Goal: Information Seeking & Learning: Learn about a topic

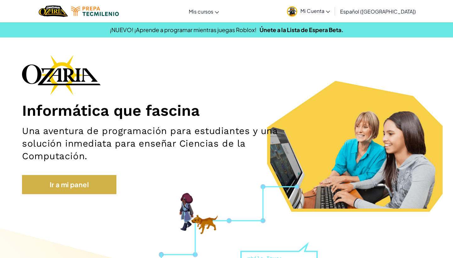
click at [80, 180] on link "Ir a mi panel" at bounding box center [69, 184] width 94 height 19
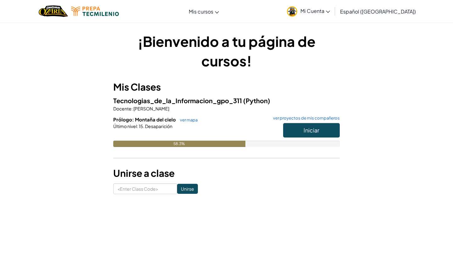
click at [314, 130] on span "Iniciar" at bounding box center [311, 129] width 16 height 7
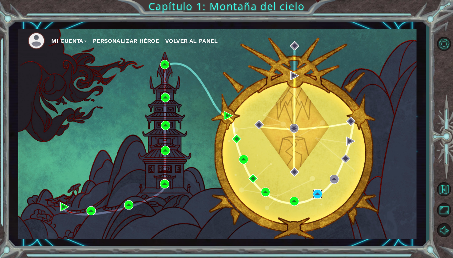
click at [318, 195] on img at bounding box center [317, 193] width 9 height 9
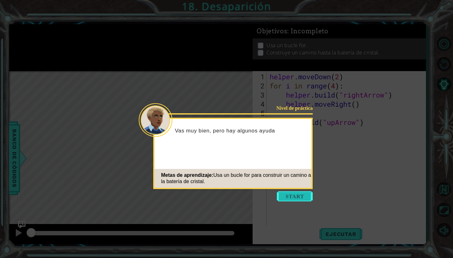
click at [306, 196] on button "Start" at bounding box center [295, 196] width 36 height 10
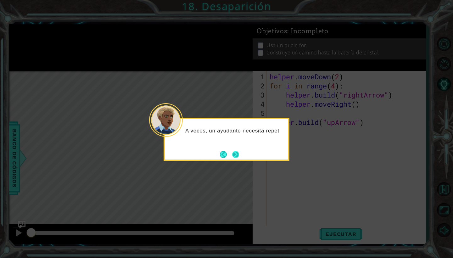
click at [234, 151] on button "Next" at bounding box center [236, 155] width 8 height 8
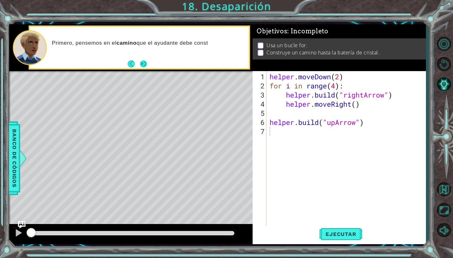
click at [142, 66] on button "Next" at bounding box center [144, 64] width 10 height 10
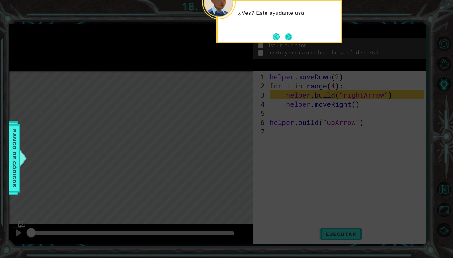
click at [288, 35] on button "Next" at bounding box center [289, 37] width 8 height 8
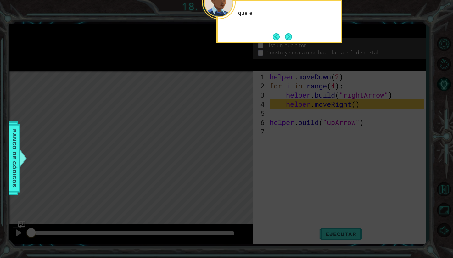
click at [288, 35] on button "Next" at bounding box center [288, 36] width 10 height 10
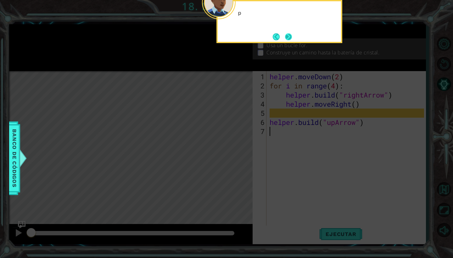
click at [286, 35] on button "Next" at bounding box center [288, 36] width 8 height 8
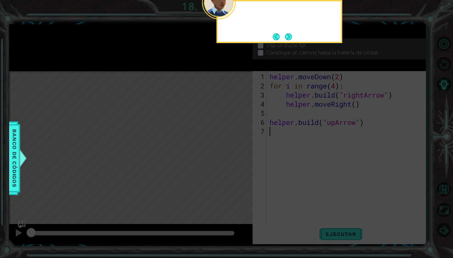
click at [286, 35] on button "Next" at bounding box center [288, 36] width 9 height 9
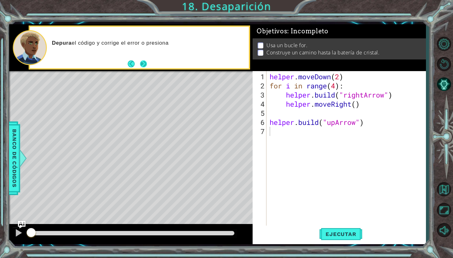
click at [142, 62] on button "Next" at bounding box center [143, 63] width 9 height 9
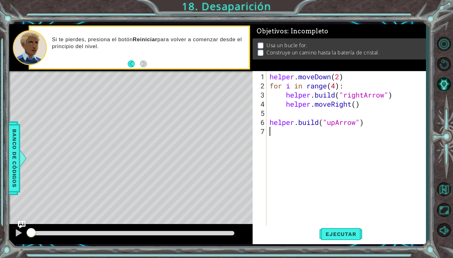
click at [340, 77] on div "helper . moveDown ( 2 ) for i in range ( 4 ) : helper . build ( "rightArrow" ) …" at bounding box center [347, 158] width 159 height 173
type textarea "helper.moveDown(2)"
click at [271, 130] on div "helper . moveDown ( 2 ) for i in range ( 4 ) : helper . build ( "rightArrow" ) …" at bounding box center [347, 158] width 159 height 173
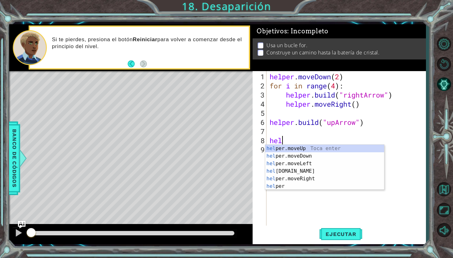
scroll to position [0, 0]
click at [299, 171] on div "help er.moveUp Toca enter help er.moveDown Toca enter help er.moveLeft Toca ent…" at bounding box center [324, 175] width 119 height 60
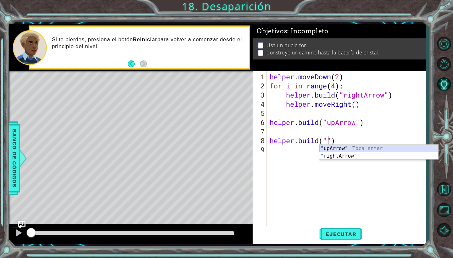
click at [339, 147] on div "" upArrow" Toca enter " rightArrow" Toca enter" at bounding box center [378, 160] width 119 height 30
type textarea "[DOMAIN_NAME]("upArrow")"
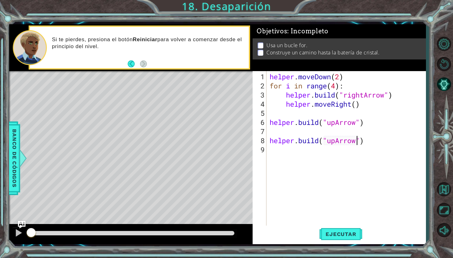
click at [287, 149] on div "helper . moveDown ( 2 ) for i in range ( 4 ) : helper . build ( "rightArrow" ) …" at bounding box center [347, 158] width 159 height 173
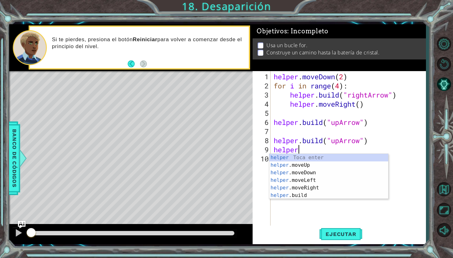
scroll to position [0, 1]
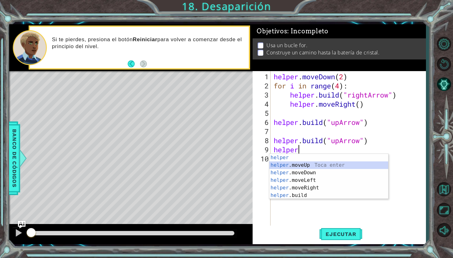
click at [296, 163] on div "helper Toca enter helper .moveUp Toca enter helper .moveDown Toca enter helper …" at bounding box center [328, 184] width 119 height 60
type textarea "helper.moveUp(1)"
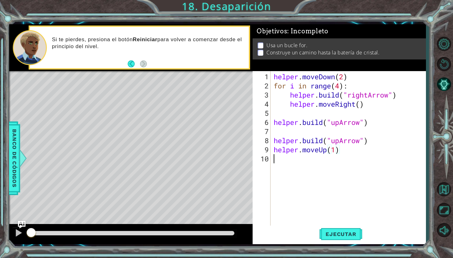
click at [293, 160] on div "helper . moveDown ( 2 ) for i in range ( 4 ) : helper . build ( "rightArrow" ) …" at bounding box center [349, 158] width 155 height 173
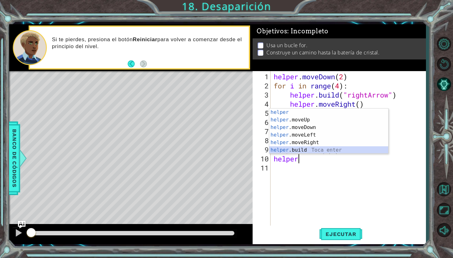
click at [306, 149] on div "helper Toca enter helper .moveUp Toca enter helper .moveDown Toca enter helper …" at bounding box center [328, 138] width 119 height 60
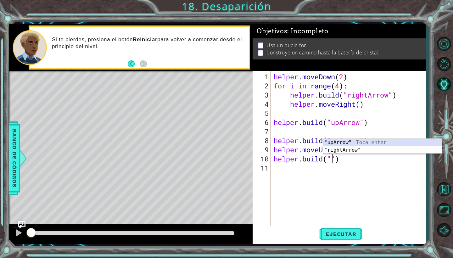
click at [370, 141] on div "" upArrow" Toca enter " rightArrow" Toca enter" at bounding box center [382, 154] width 119 height 30
type textarea "[DOMAIN_NAME]("upArrow")"
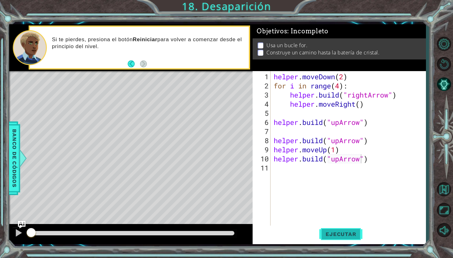
click at [334, 234] on span "Ejecutar" at bounding box center [340, 234] width 43 height 6
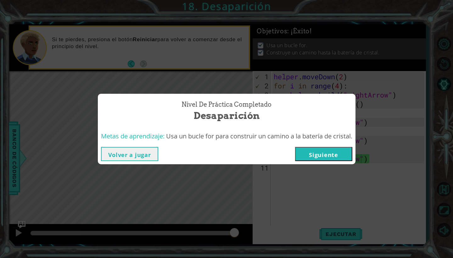
click at [314, 151] on button "Siguiente" at bounding box center [323, 154] width 57 height 14
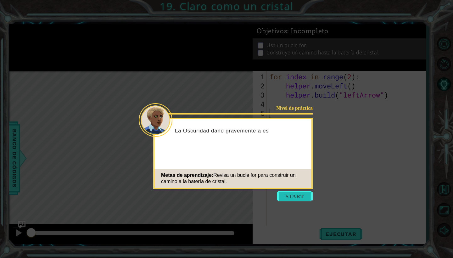
click at [290, 196] on button "Start" at bounding box center [295, 196] width 36 height 10
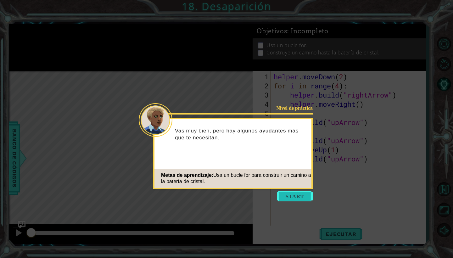
click at [281, 193] on button "Start" at bounding box center [295, 196] width 36 height 10
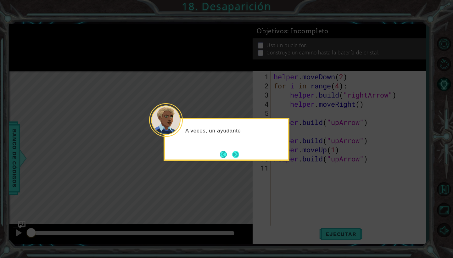
click at [240, 158] on button "Next" at bounding box center [235, 154] width 9 height 9
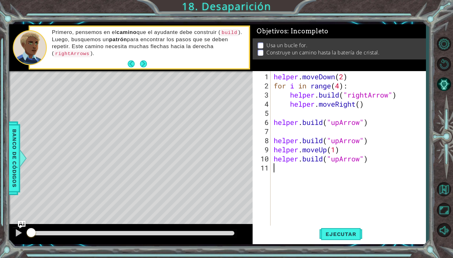
click at [403, 81] on div "helper . moveDown ( 2 ) for i in range ( 4 ) : helper . build ( "rightArrow" ) …" at bounding box center [349, 158] width 155 height 173
type textarea "for i in range(4):"
click at [341, 235] on span "Ejecutar" at bounding box center [340, 234] width 43 height 6
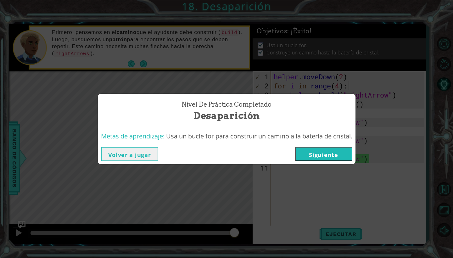
click at [325, 152] on button "Siguiente" at bounding box center [323, 154] width 57 height 14
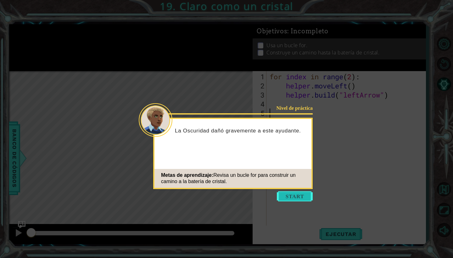
click at [282, 193] on button "Start" at bounding box center [295, 196] width 36 height 10
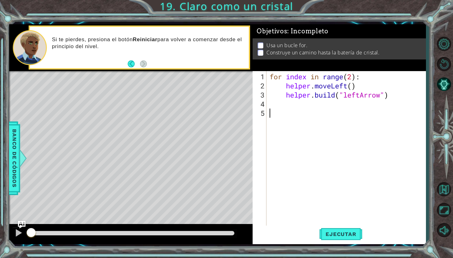
click at [351, 75] on div "for index in range ( 2 ) : helper . moveLeft ( ) helper . build ( "leftArrow" )" at bounding box center [347, 158] width 159 height 173
type textarea "for index in range(4):"
click at [330, 232] on span "Ejecutar" at bounding box center [340, 234] width 43 height 6
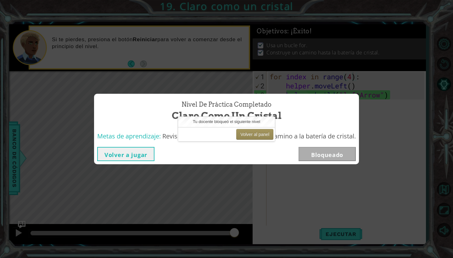
click at [272, 77] on div "Nivel de práctica Completado Claro como un cristal Metas de aprendizaje: Revisa…" at bounding box center [226, 129] width 453 height 258
click at [254, 135] on button "Volver al panel" at bounding box center [254, 134] width 37 height 11
click at [175, 130] on div "Metas de aprendizaje: Revisa un bucle for para construir un camino a la batería…" at bounding box center [226, 136] width 265 height 15
click at [228, 124] on div "Tu docente bloqueó el siguiente nivel" at bounding box center [226, 122] width 97 height 10
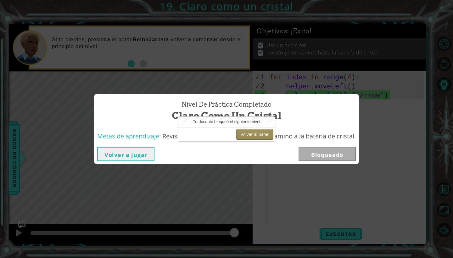
click at [139, 151] on button "Volver a jugar" at bounding box center [125, 154] width 57 height 14
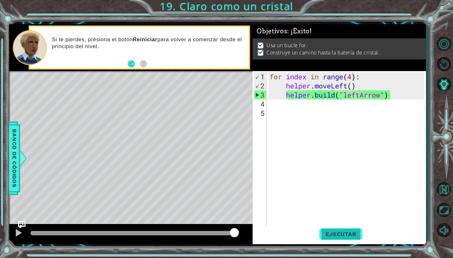
click at [336, 237] on span "Ejecutar" at bounding box center [340, 234] width 43 height 6
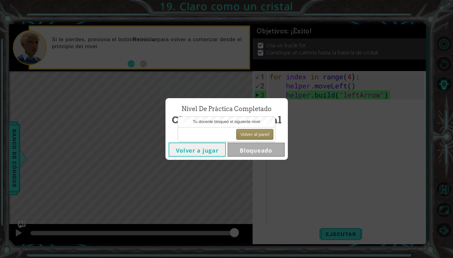
click at [256, 137] on button "Volver al panel" at bounding box center [254, 134] width 37 height 11
click at [257, 134] on button "Volver al panel" at bounding box center [254, 134] width 37 height 11
click at [254, 131] on button "Volver al panel" at bounding box center [254, 134] width 37 height 11
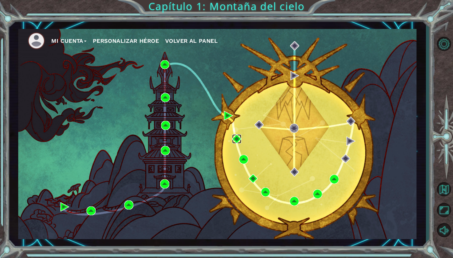
click at [237, 140] on img at bounding box center [236, 138] width 9 height 9
click at [243, 158] on img at bounding box center [243, 159] width 9 height 9
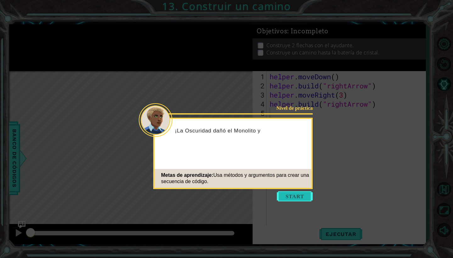
click at [294, 191] on button "Start" at bounding box center [295, 196] width 36 height 10
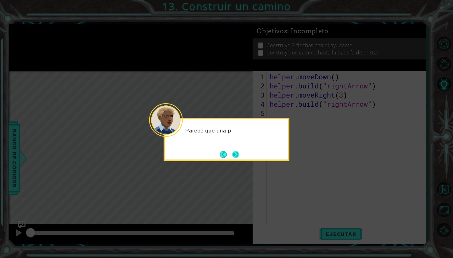
click at [235, 158] on button "Next" at bounding box center [235, 154] width 7 height 7
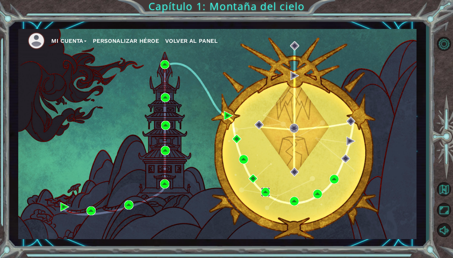
click at [266, 191] on img at bounding box center [265, 191] width 9 height 9
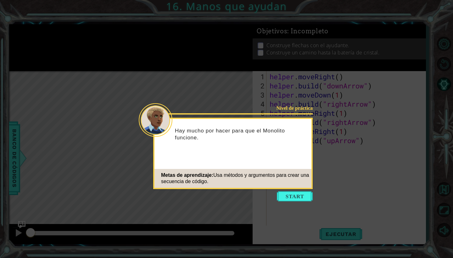
click at [305, 187] on div "Metas de aprendizaje: Usa métodos y argumentos para crear una secuencia de códi…" at bounding box center [232, 178] width 157 height 19
click at [301, 202] on icon at bounding box center [226, 129] width 453 height 258
click at [301, 195] on button "Start" at bounding box center [295, 196] width 36 height 10
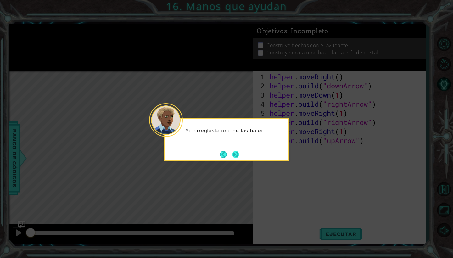
click at [235, 155] on button "Next" at bounding box center [236, 155] width 8 height 8
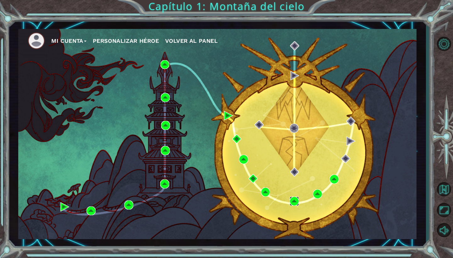
click at [294, 200] on img at bounding box center [294, 200] width 9 height 9
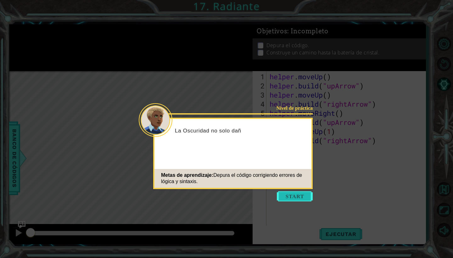
click at [298, 198] on button "Start" at bounding box center [295, 196] width 36 height 10
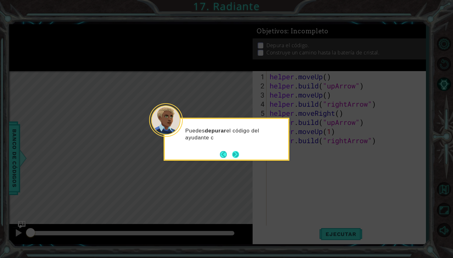
click at [239, 156] on button "Next" at bounding box center [236, 154] width 12 height 12
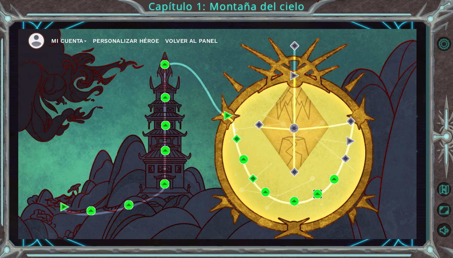
click at [316, 192] on img at bounding box center [317, 193] width 9 height 9
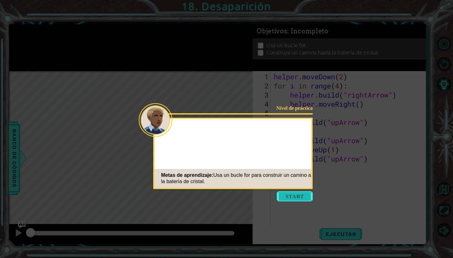
click at [304, 198] on button "Start" at bounding box center [295, 196] width 36 height 10
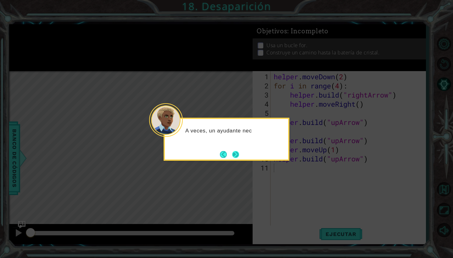
click at [232, 153] on button "Next" at bounding box center [235, 154] width 7 height 7
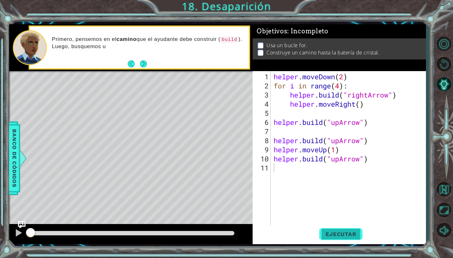
click at [325, 231] on span "Ejecutar" at bounding box center [340, 234] width 43 height 6
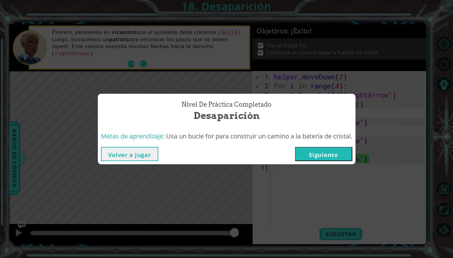
click at [134, 157] on button "Volver a jugar" at bounding box center [129, 154] width 57 height 14
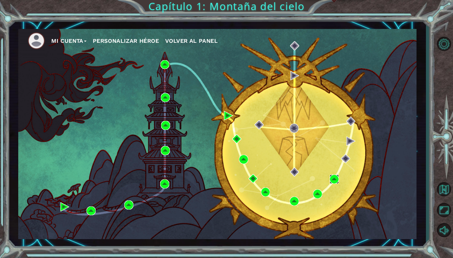
click at [335, 177] on img at bounding box center [333, 178] width 9 height 9
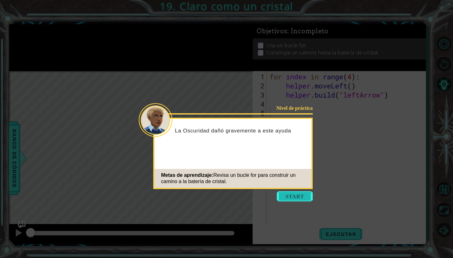
click at [295, 201] on button "Start" at bounding box center [295, 196] width 36 height 10
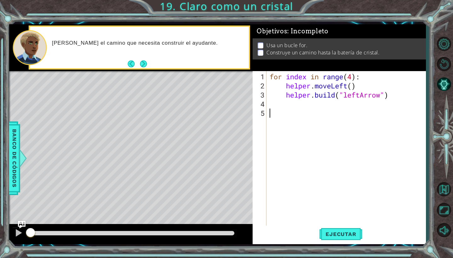
click at [144, 60] on footer at bounding box center [137, 63] width 19 height 9
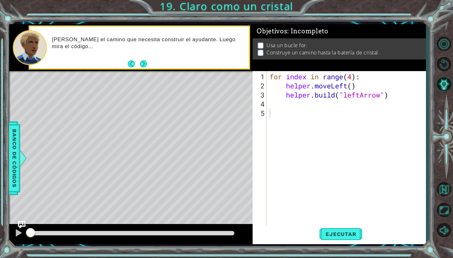
click at [144, 60] on footer at bounding box center [137, 63] width 19 height 9
click at [141, 62] on button "Next" at bounding box center [143, 64] width 8 height 8
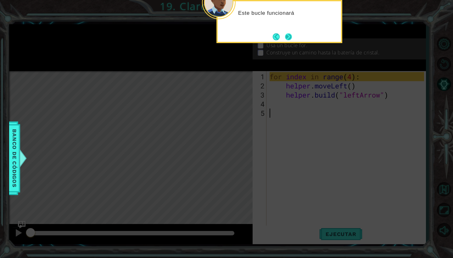
click at [290, 38] on button "Next" at bounding box center [288, 36] width 8 height 8
